Goal: Task Accomplishment & Management: Manage account settings

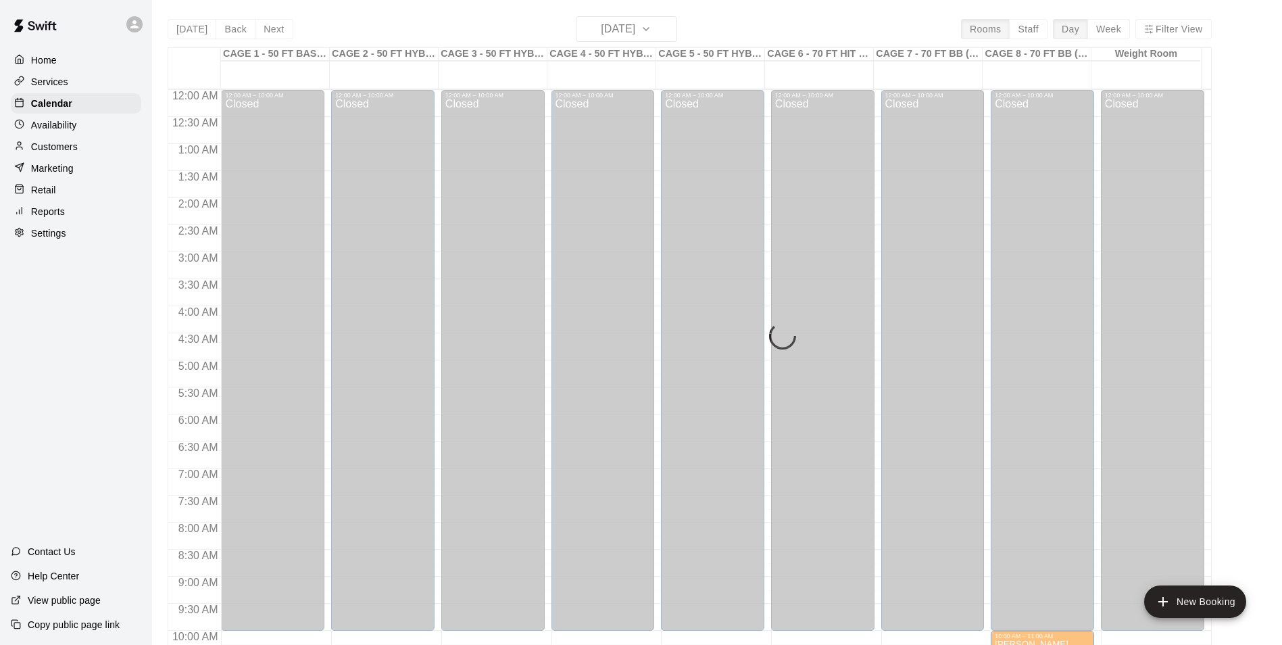
scroll to position [687, 0]
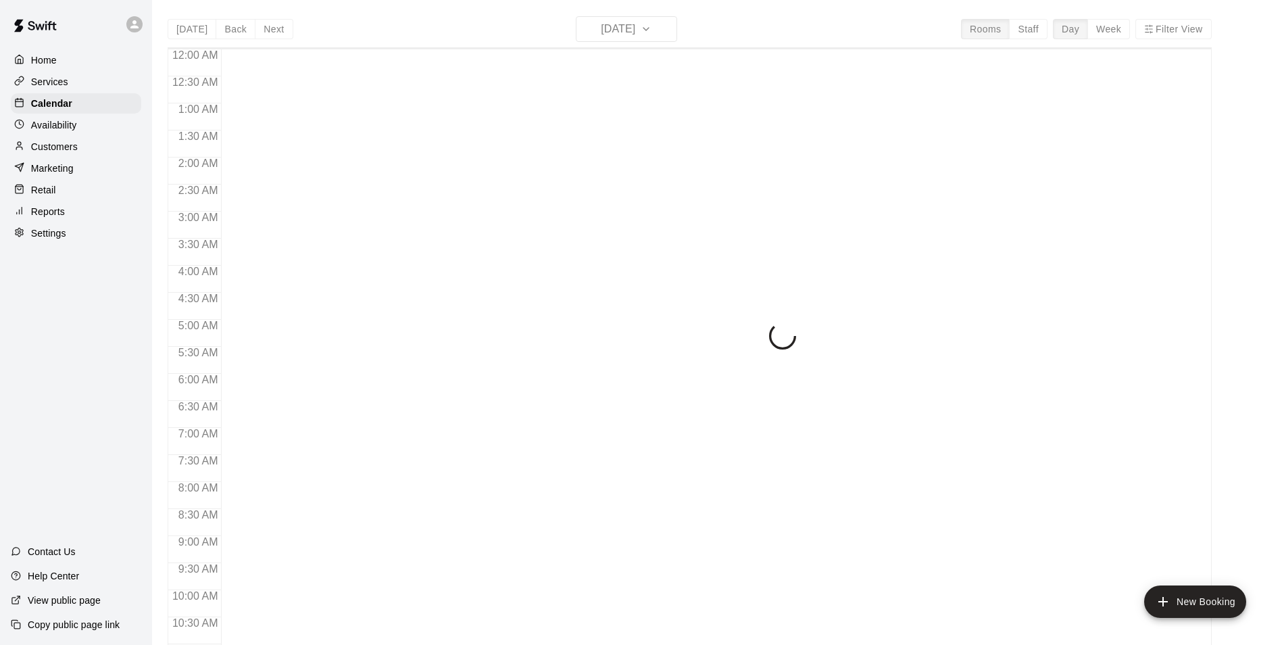
scroll to position [532, 0]
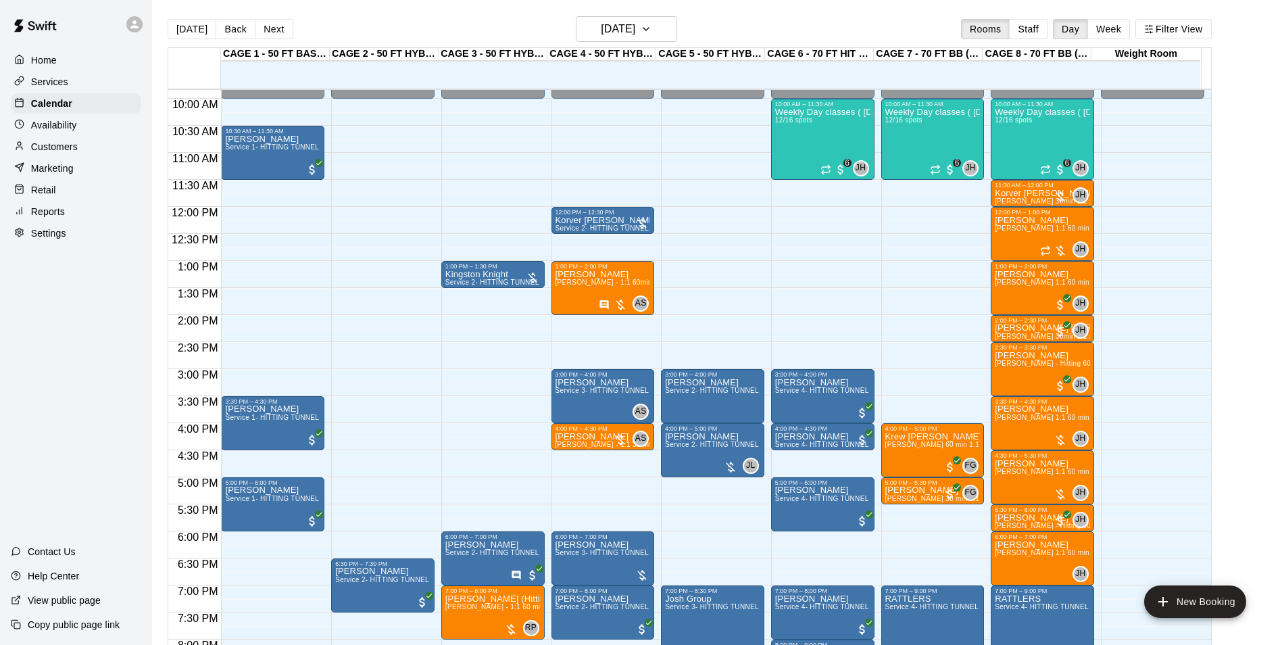
click at [73, 149] on p "Customers" at bounding box center [54, 147] width 47 height 14
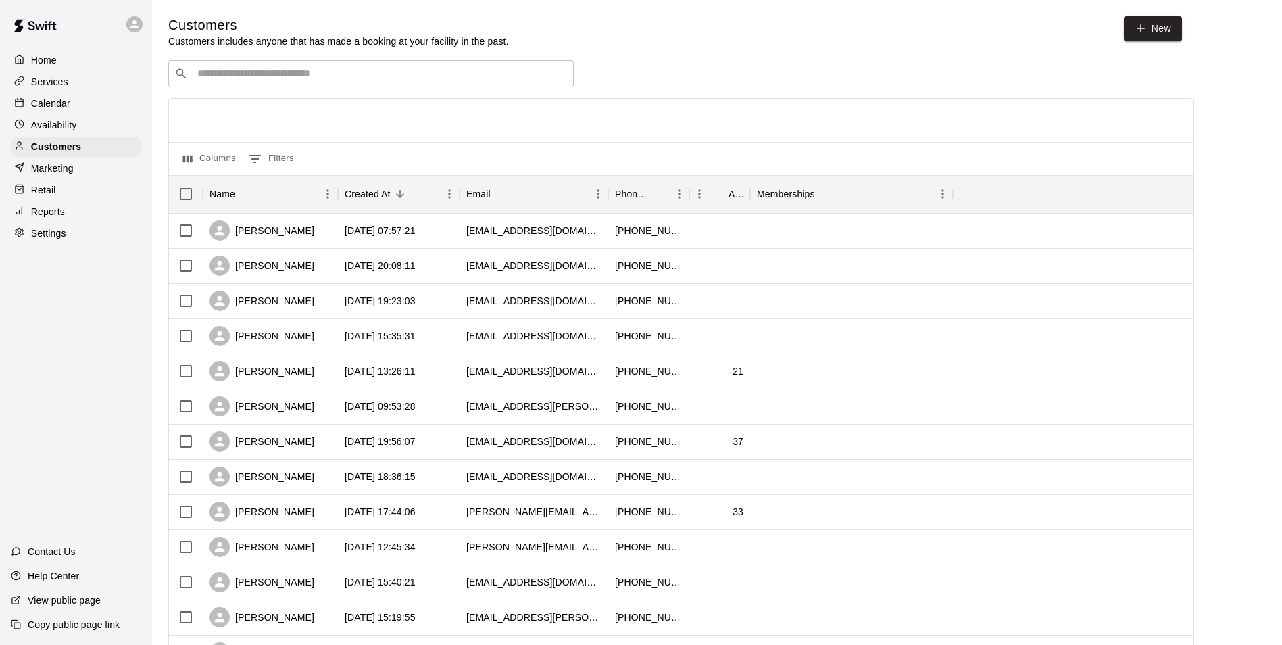
click at [36, 99] on p "Calendar" at bounding box center [50, 104] width 39 height 14
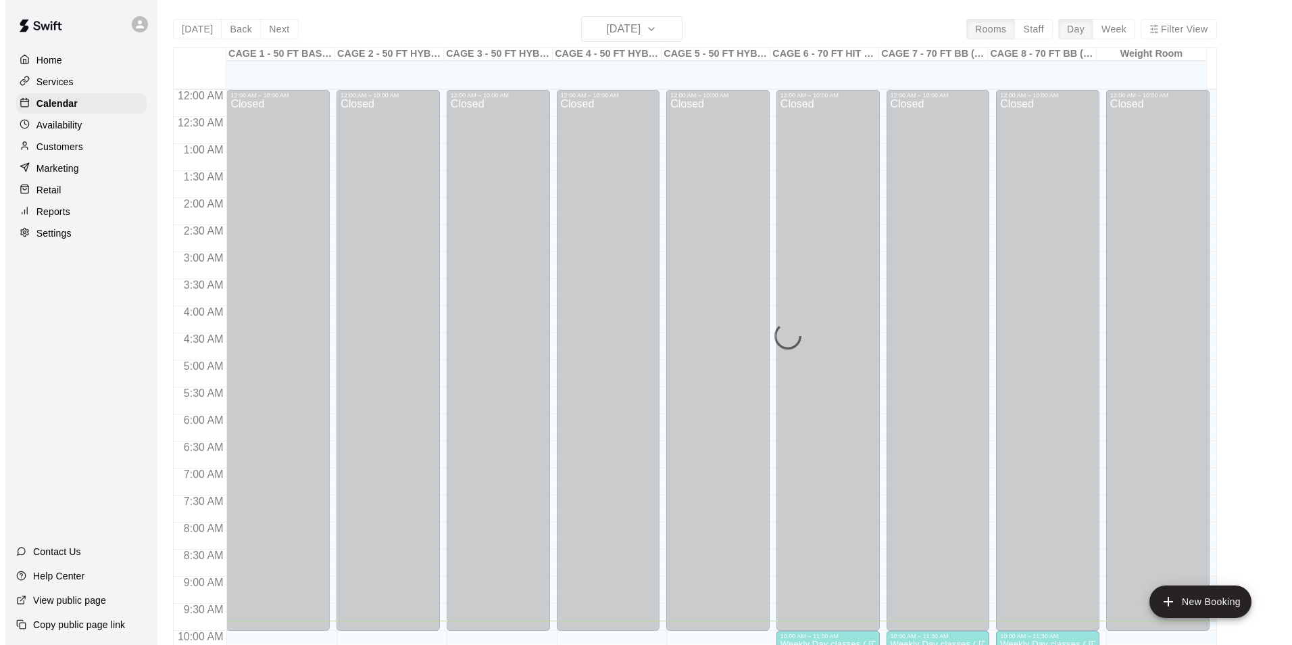
scroll to position [532, 0]
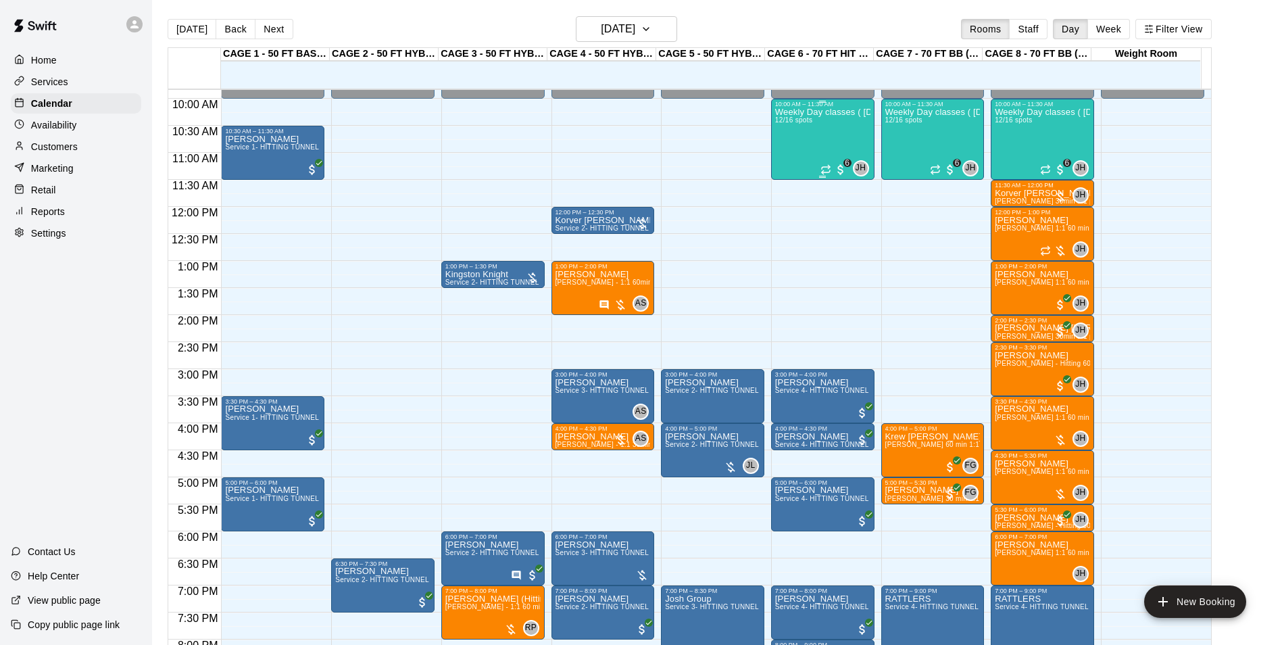
click at [833, 145] on div "Weekly Day classes ( [DATE],[DATE],[DATE] ) 10:00-11:30 ( monthly packages avai…" at bounding box center [822, 429] width 95 height 645
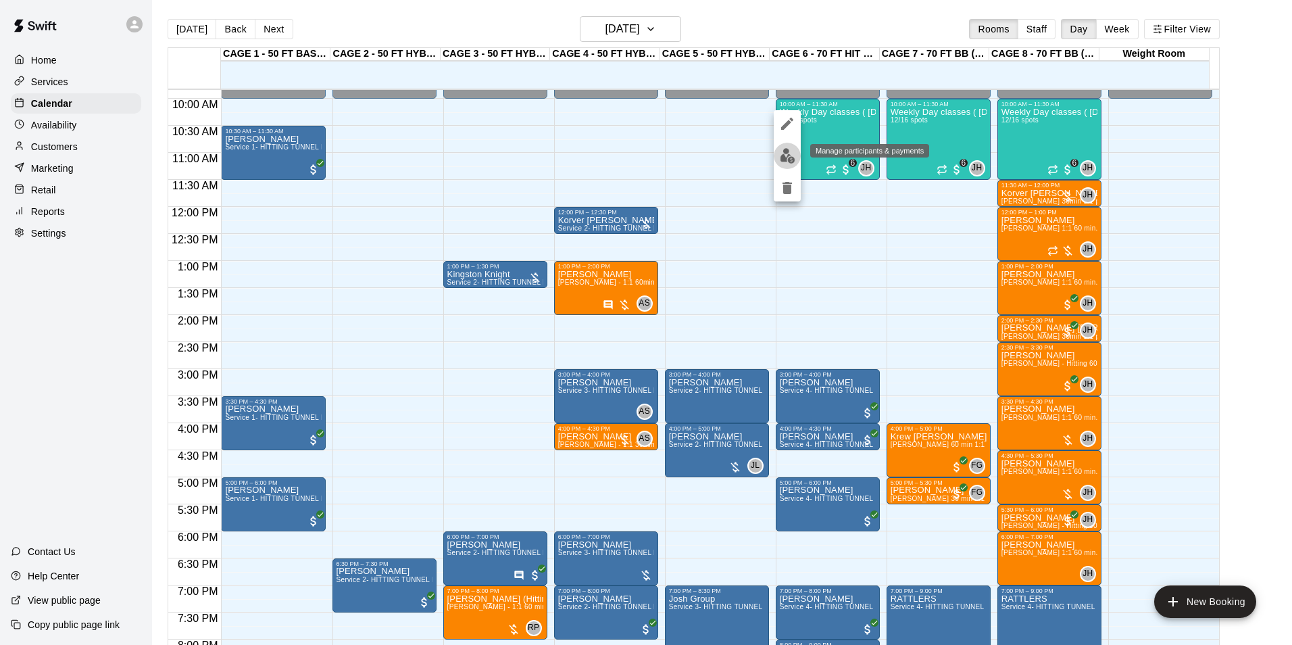
click at [784, 153] on img "edit" at bounding box center [788, 156] width 16 height 16
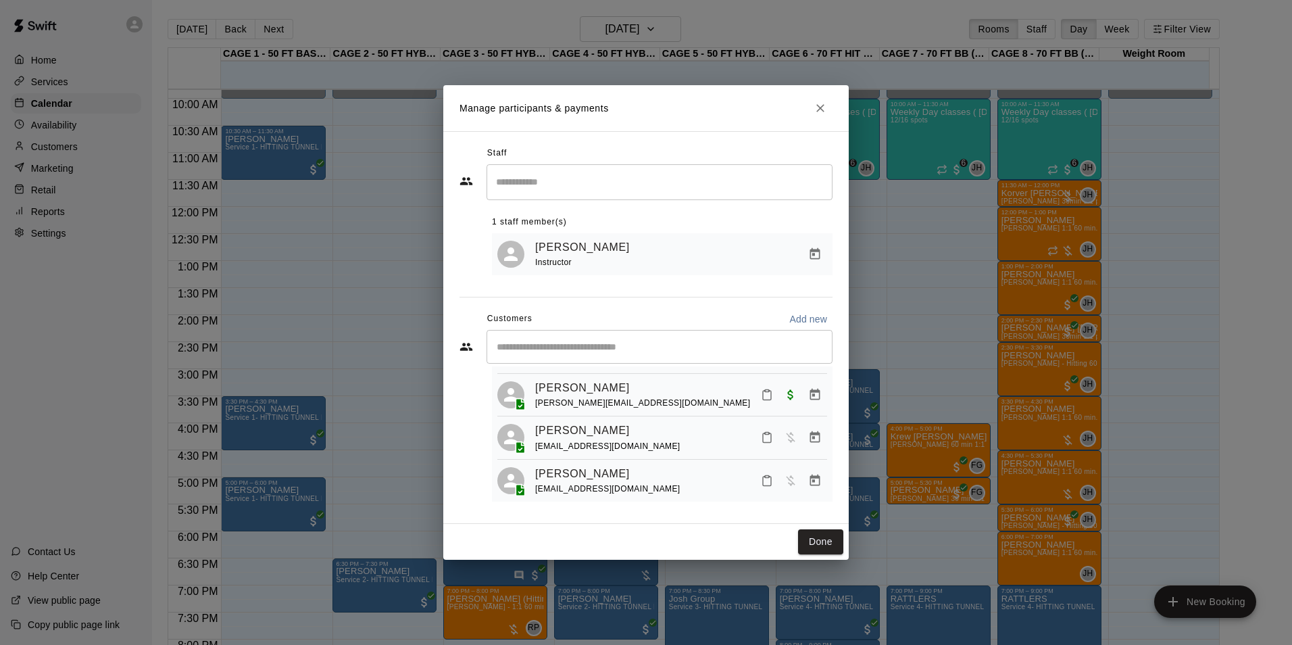
scroll to position [442, 0]
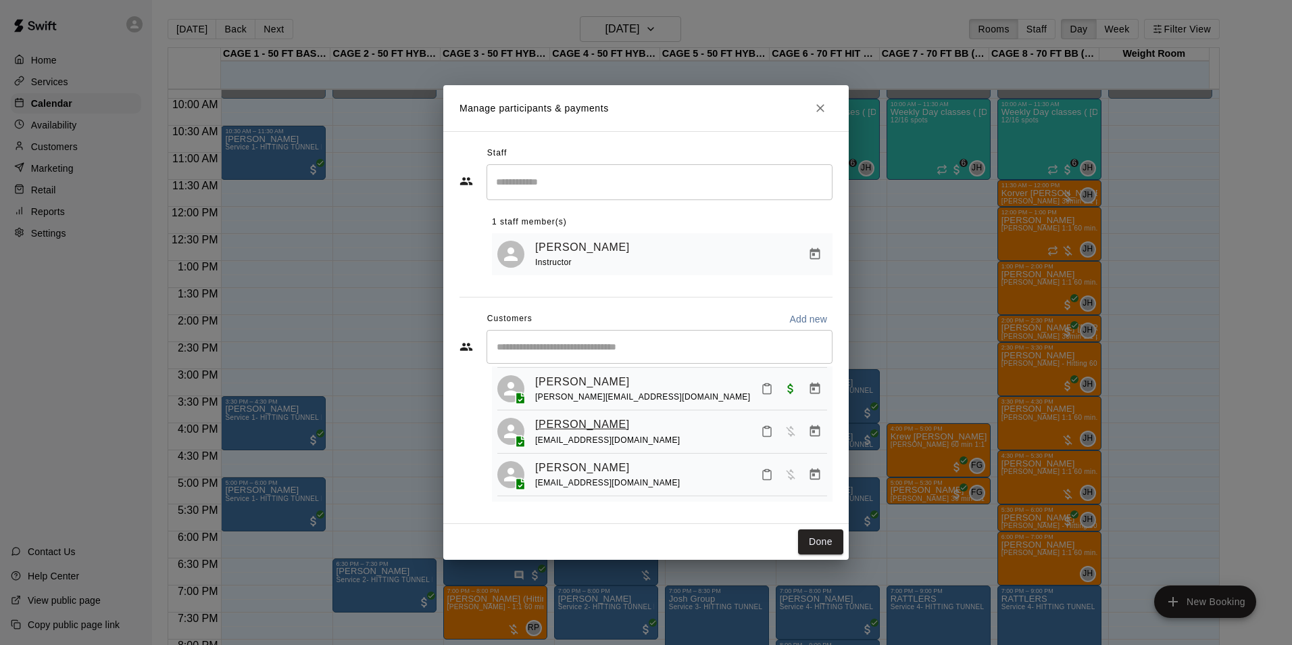
click at [581, 424] on link "[PERSON_NAME]" at bounding box center [582, 425] width 95 height 18
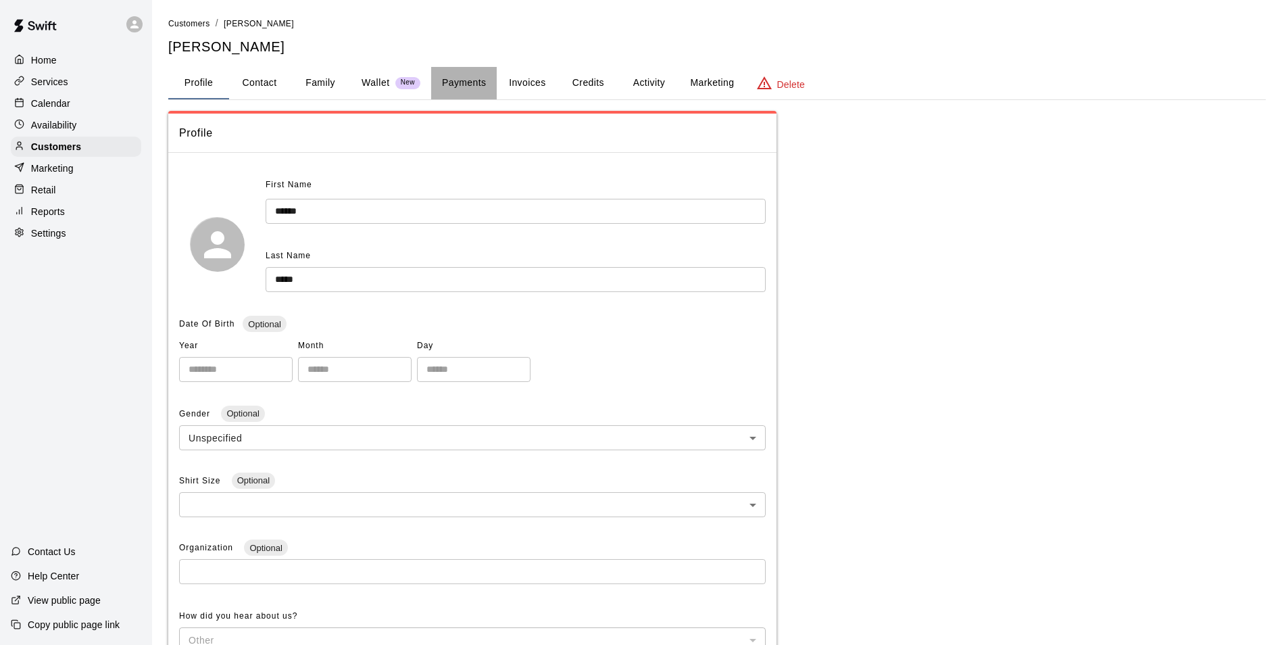
click at [466, 86] on button "Payments" at bounding box center [464, 83] width 66 height 32
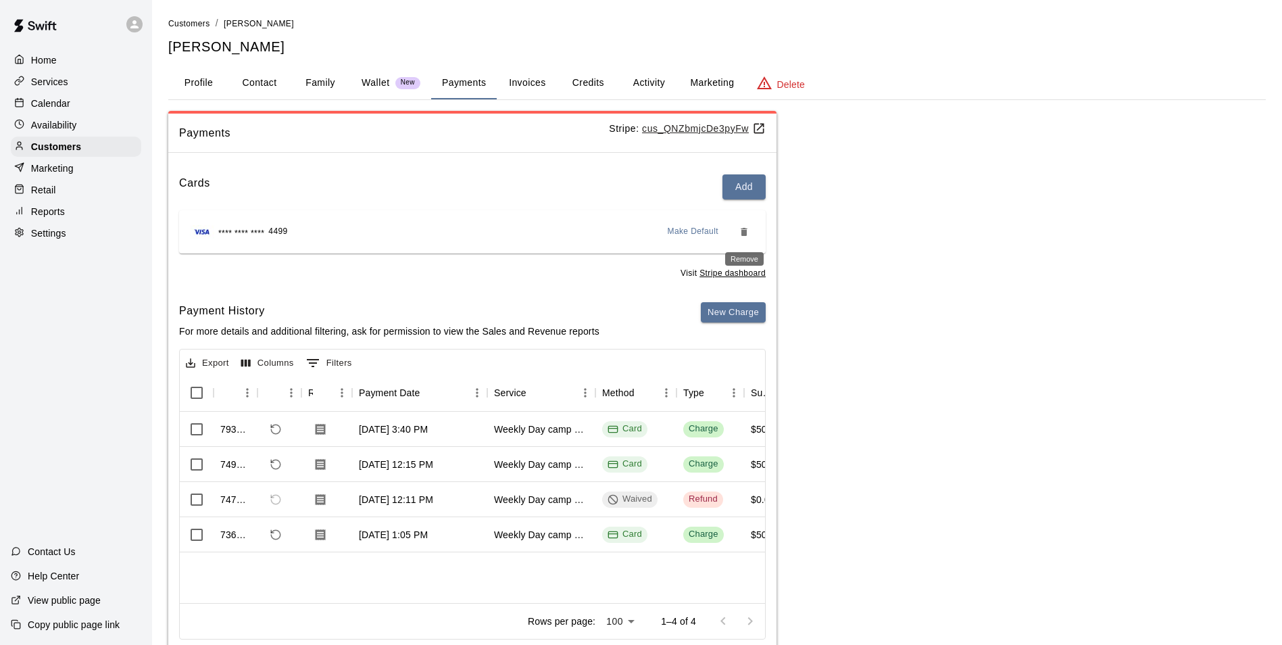
click at [746, 228] on icon "Remove" at bounding box center [744, 232] width 6 height 8
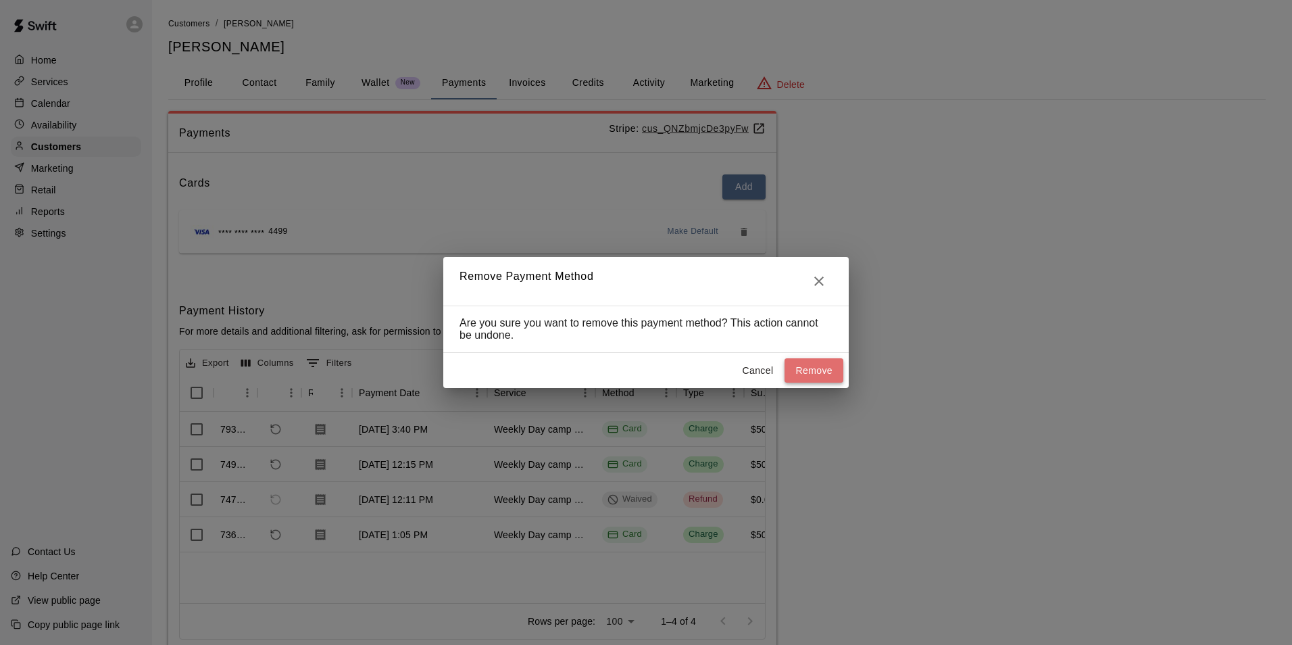
click at [824, 376] on button "Remove" at bounding box center [814, 370] width 59 height 25
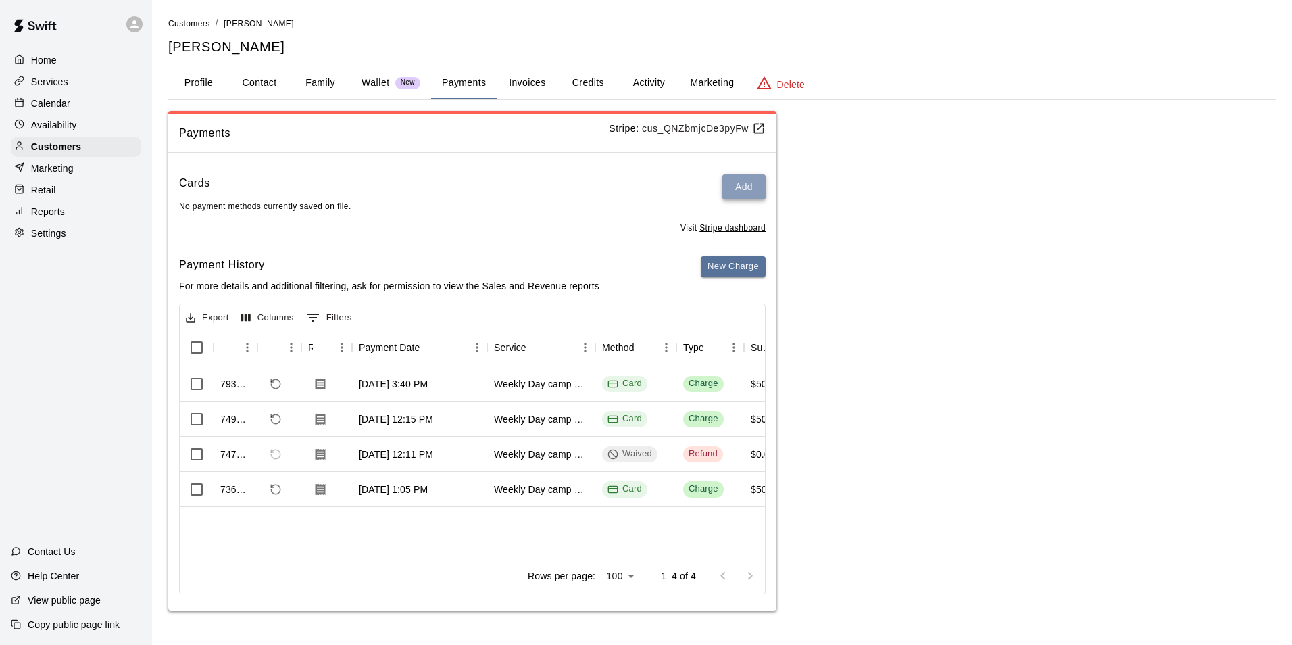
click at [742, 188] on button "Add" at bounding box center [744, 186] width 43 height 25
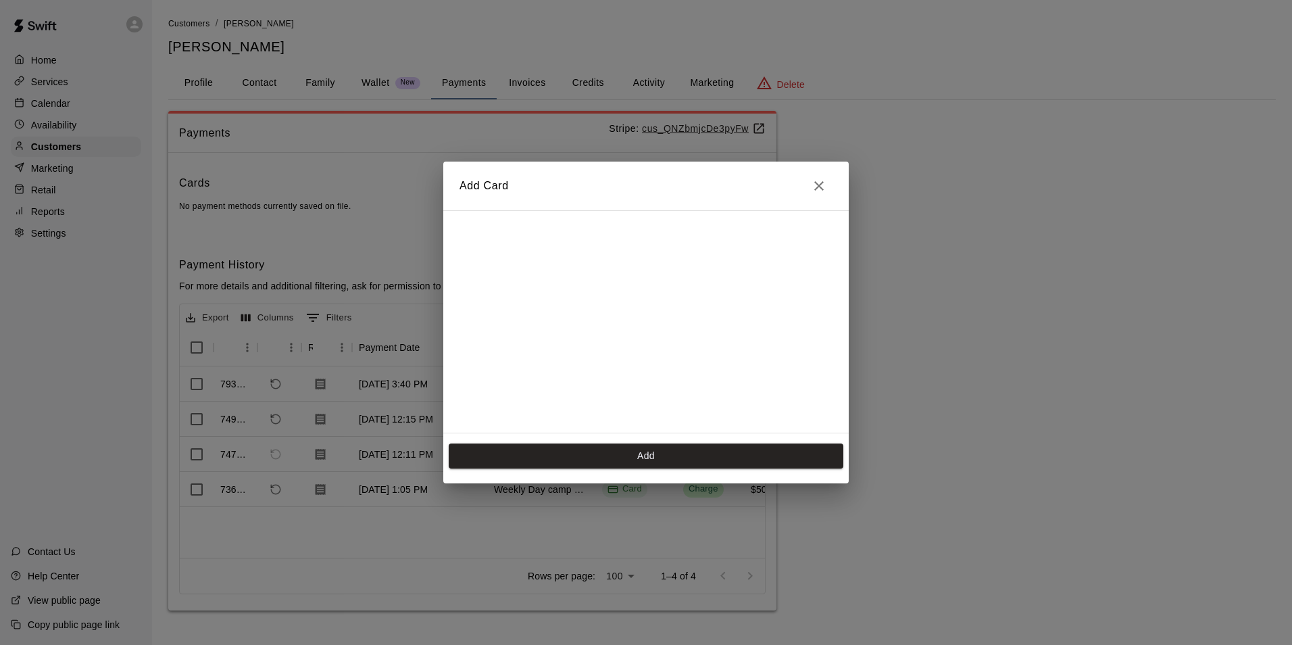
scroll to position [191, 0]
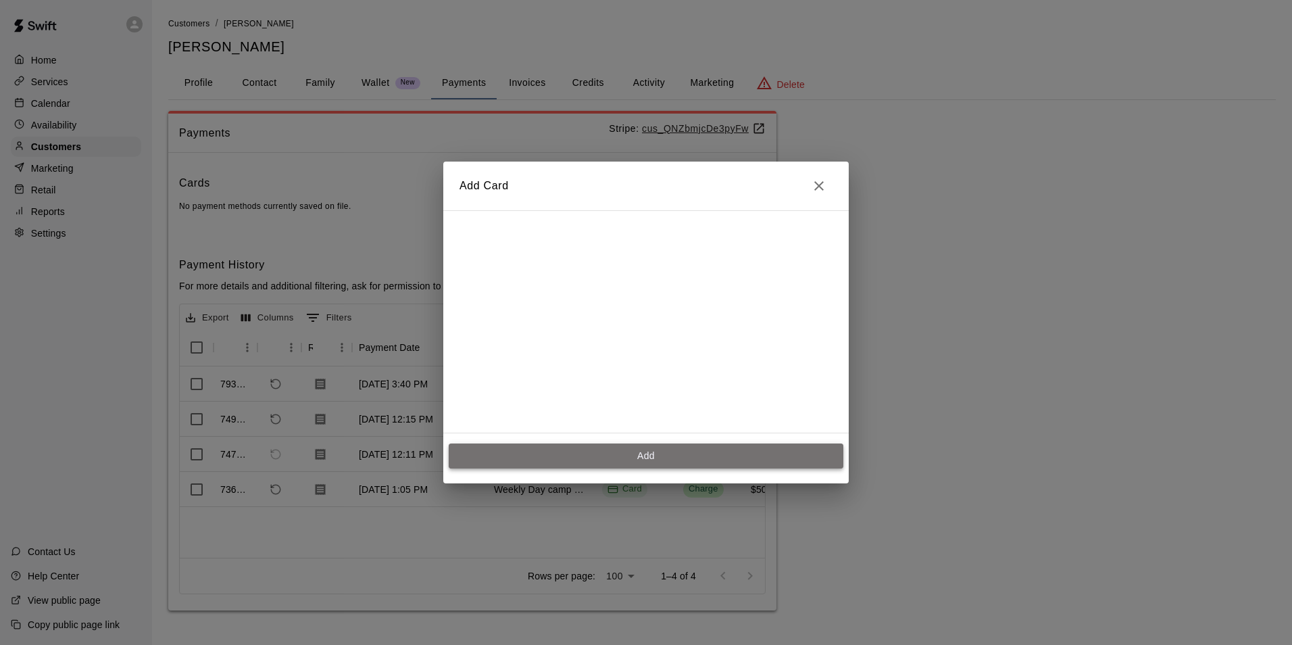
click at [625, 456] on button "Add" at bounding box center [646, 455] width 395 height 25
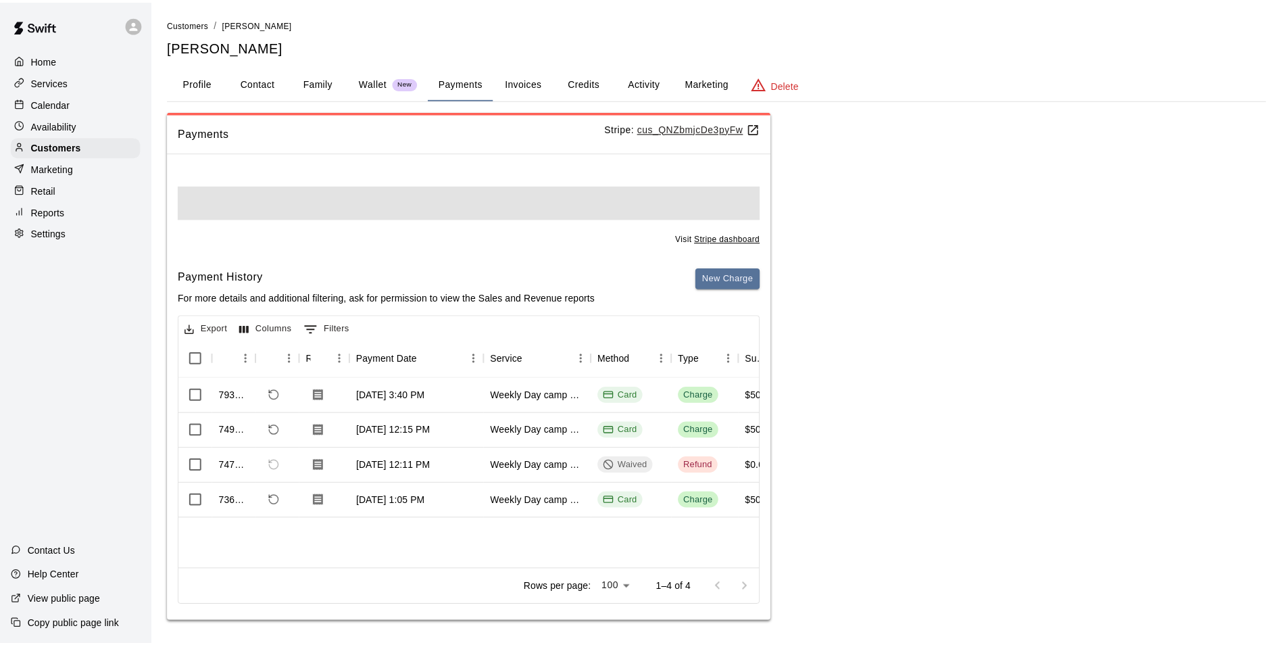
scroll to position [0, 0]
